Goal: Information Seeking & Learning: Find specific fact

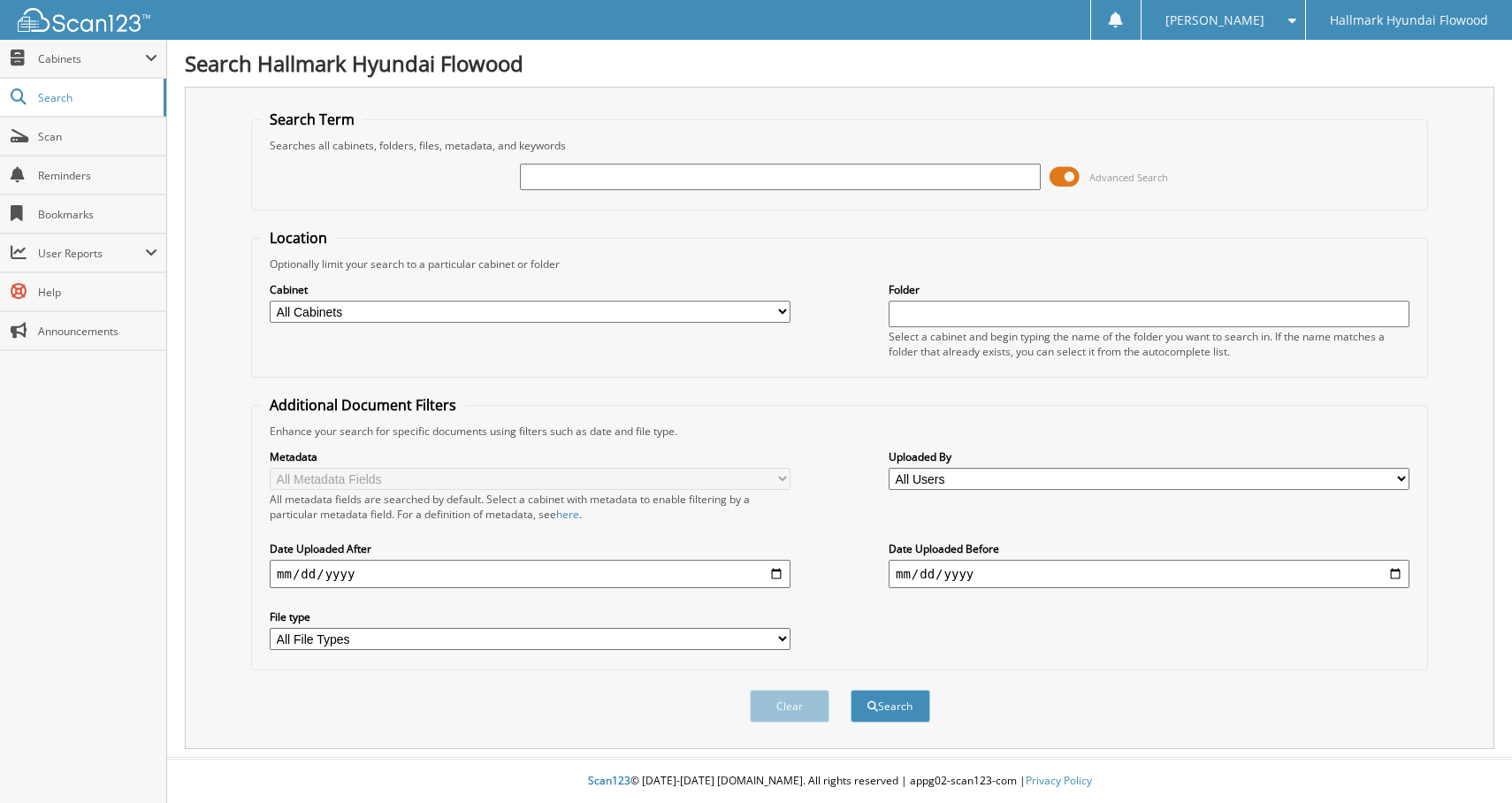
click at [589, 177] on input "text" at bounding box center [780, 177] width 521 height 27
type input "[PERSON_NAME]"
click at [894, 708] on button "Search" at bounding box center [890, 706] width 80 height 33
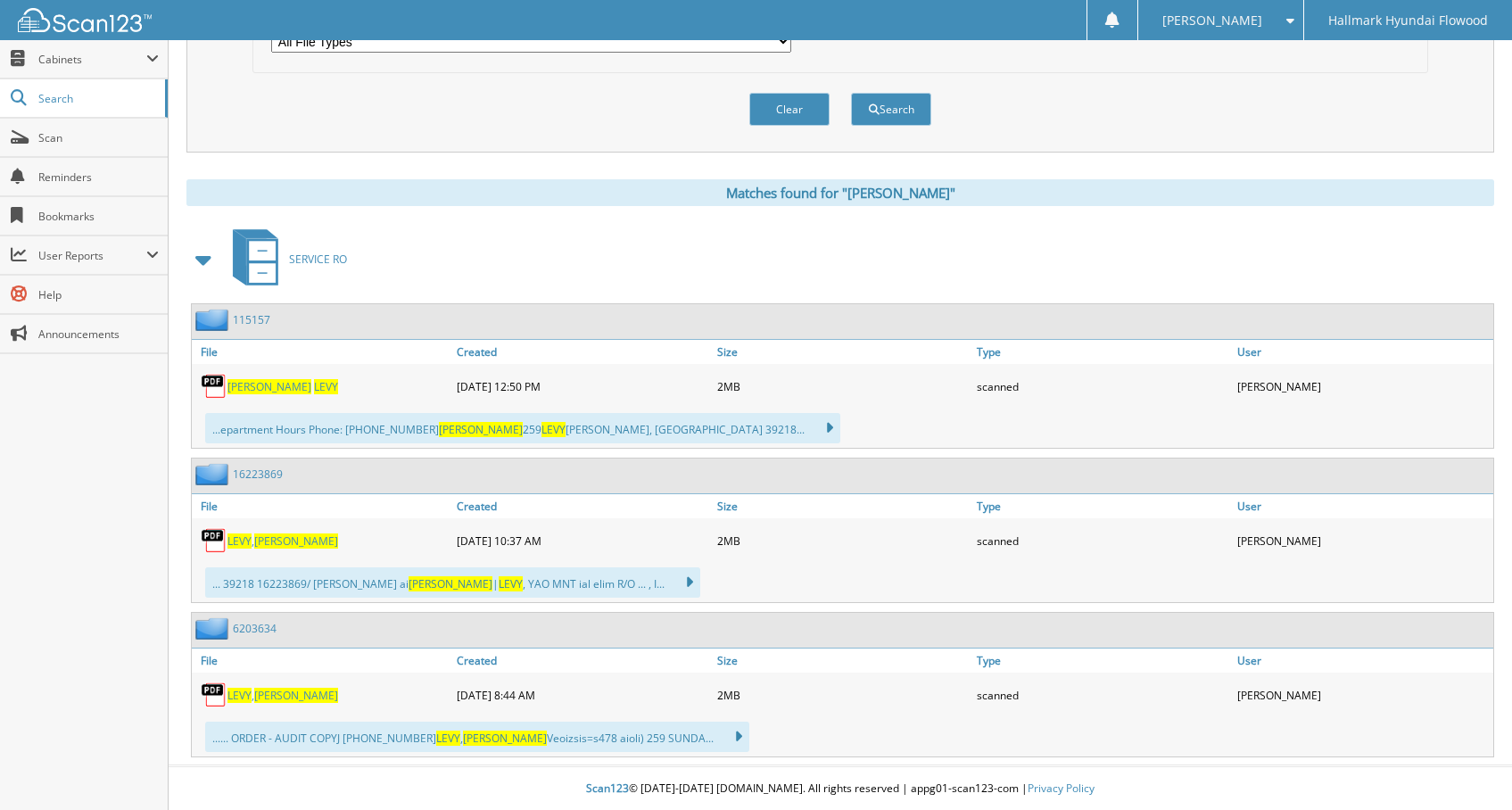
scroll to position [605, 0]
click at [252, 320] on link "115157" at bounding box center [252, 319] width 38 height 15
